Goal: Navigation & Orientation: Find specific page/section

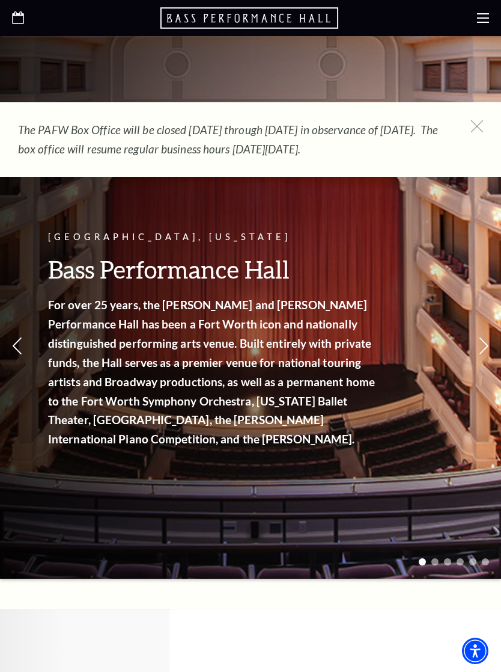
click at [476, 127] on use at bounding box center [477, 126] width 12 height 12
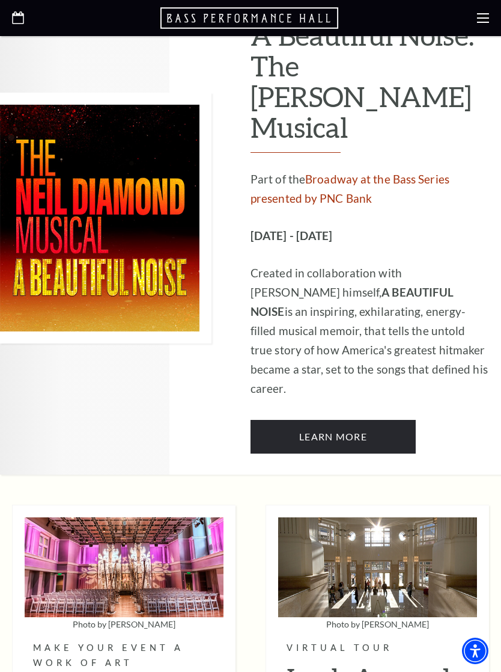
scroll to position [3082, 0]
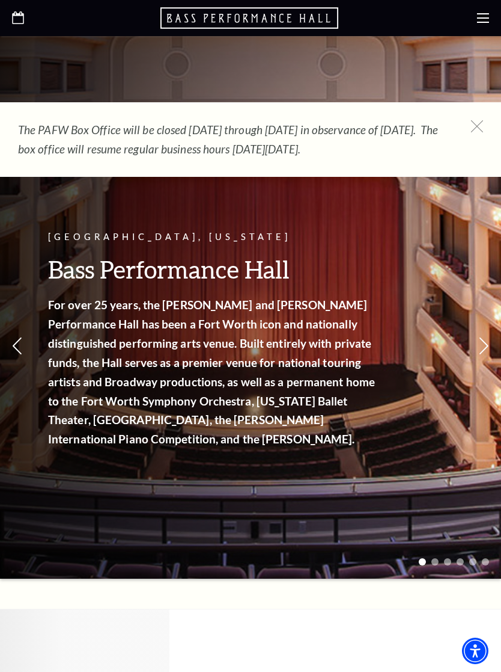
click at [484, 17] on use at bounding box center [483, 18] width 12 height 10
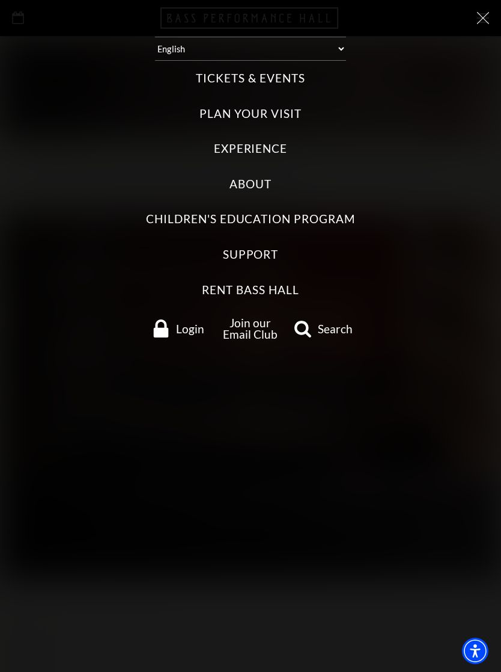
click at [278, 72] on label "Tickets & Events" at bounding box center [250, 78] width 109 height 16
click at [0, 0] on Events "Tickets & Events" at bounding box center [0, 0] width 0 height 0
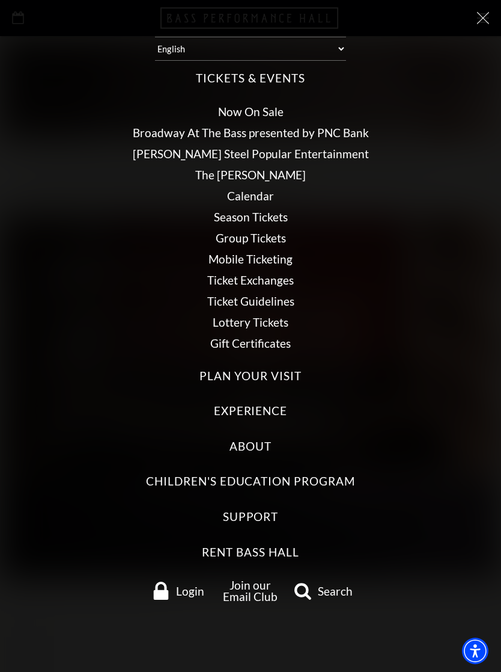
click at [259, 210] on link "Season Tickets" at bounding box center [251, 217] width 74 height 14
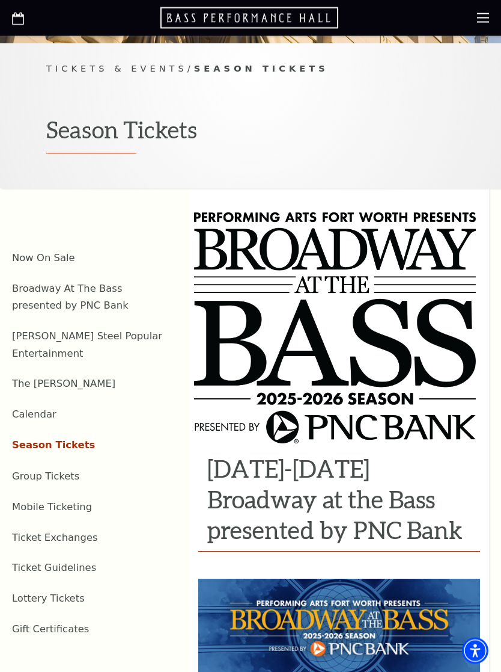
scroll to position [195, 0]
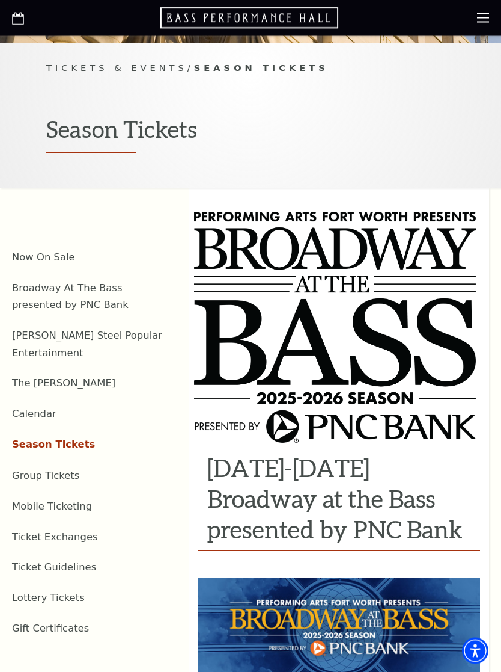
click at [38, 408] on link "Calendar" at bounding box center [34, 413] width 44 height 11
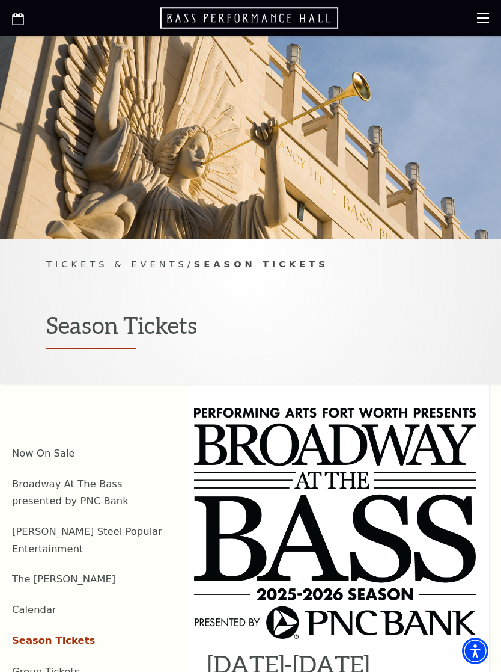
scroll to position [216, 0]
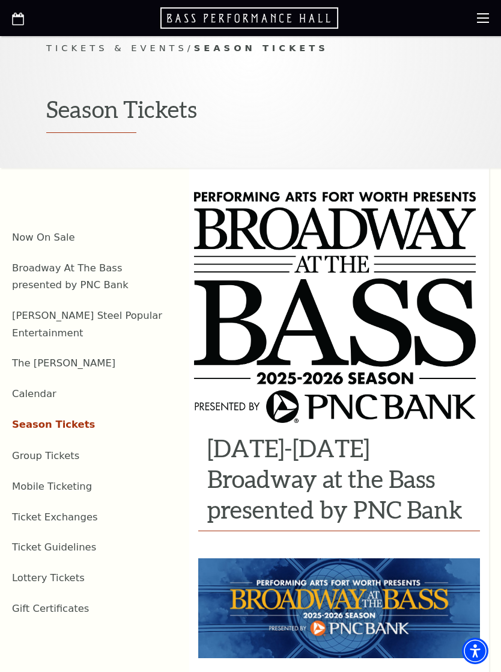
click at [52, 357] on link "The [PERSON_NAME]" at bounding box center [63, 362] width 103 height 11
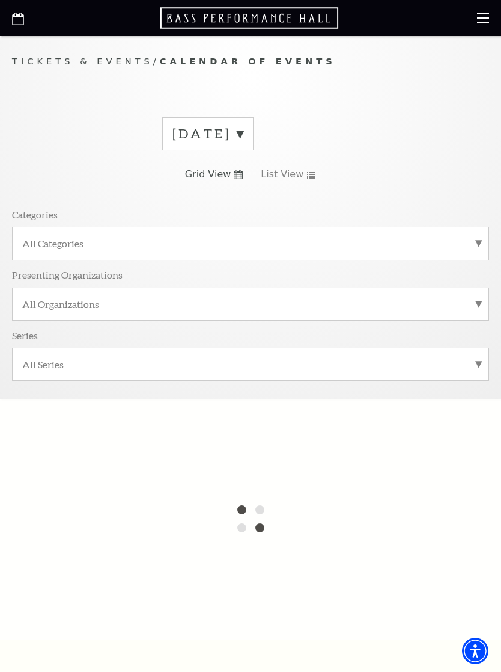
click at [243, 133] on label "August 2025" at bounding box center [208, 133] width 71 height 19
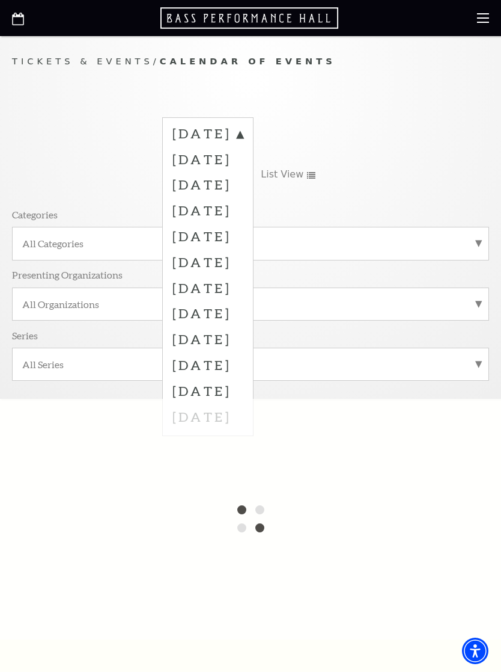
click at [243, 262] on label "January 2026" at bounding box center [208, 262] width 71 height 26
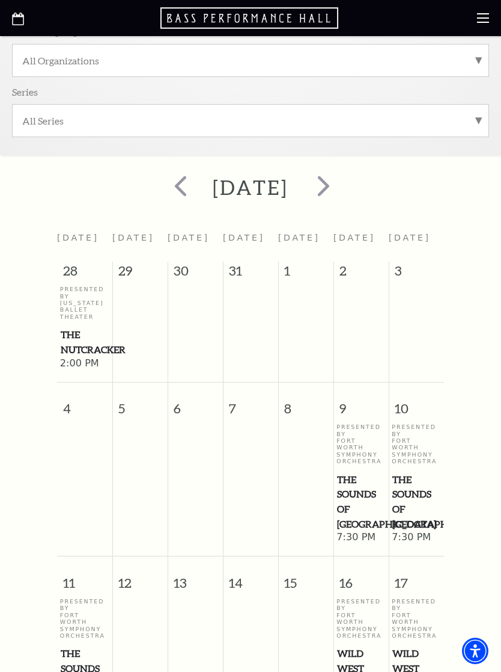
scroll to position [201, 0]
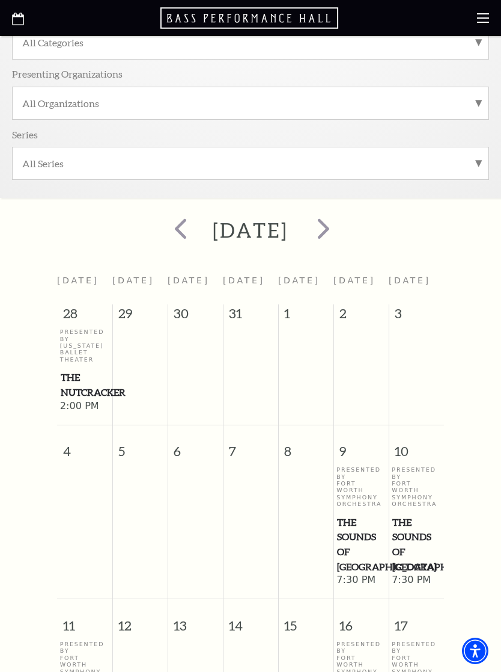
click at [341, 234] on span "next" at bounding box center [324, 228] width 34 height 34
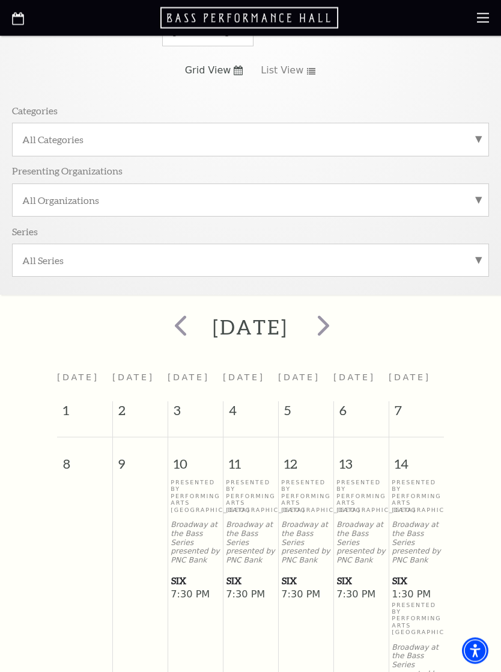
scroll to position [0, 0]
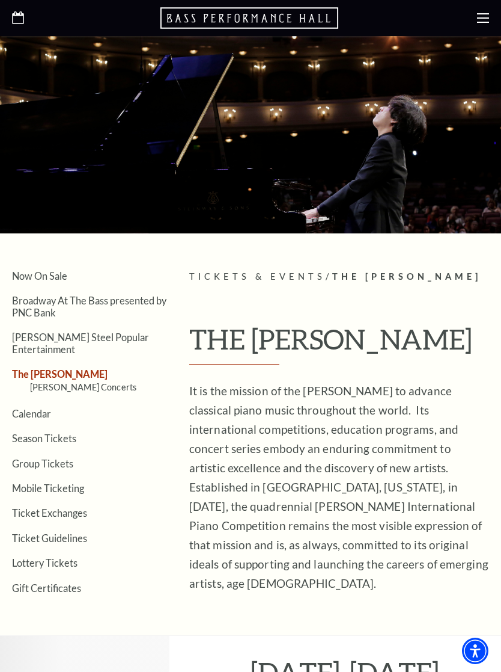
scroll to position [3, 0]
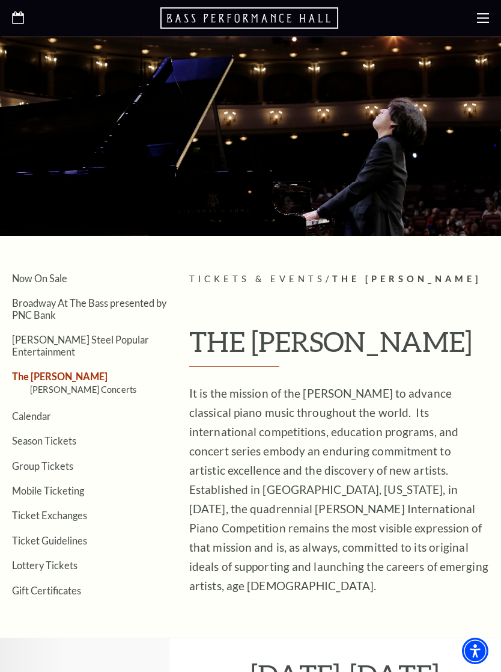
click at [61, 435] on link "Season Tickets" at bounding box center [44, 440] width 64 height 11
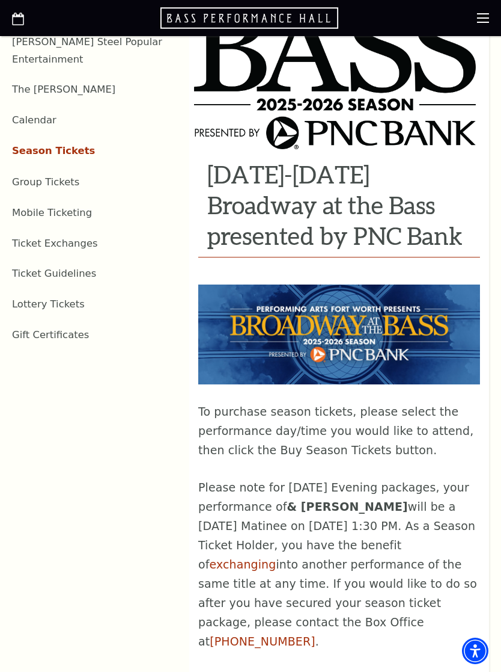
scroll to position [473, 0]
